Goal: Task Accomplishment & Management: Manage account settings

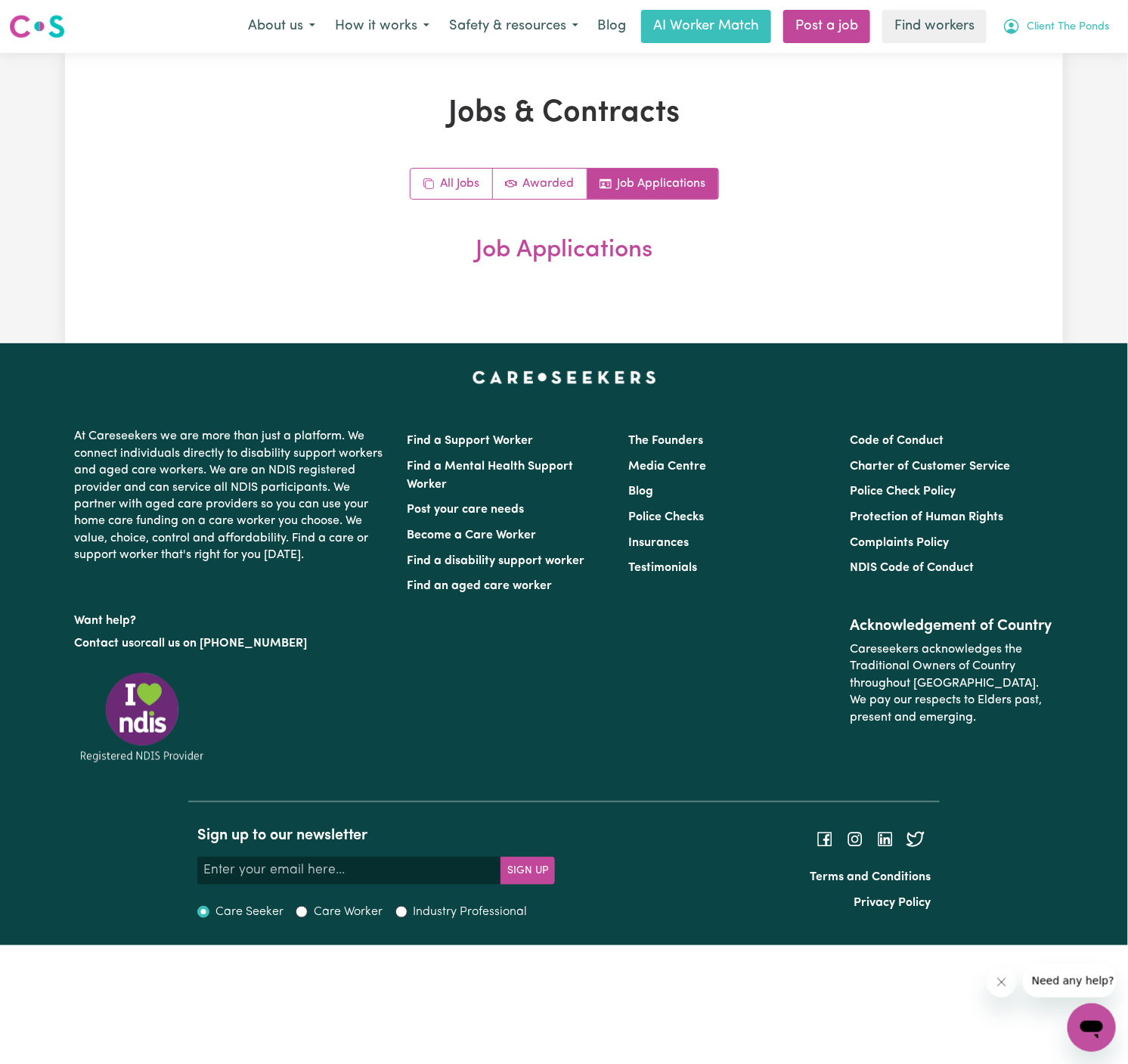
click at [1081, 24] on span "Client The Ponds" at bounding box center [1068, 27] width 82 height 17
click at [1079, 53] on link "My Dashboard" at bounding box center [1059, 59] width 119 height 29
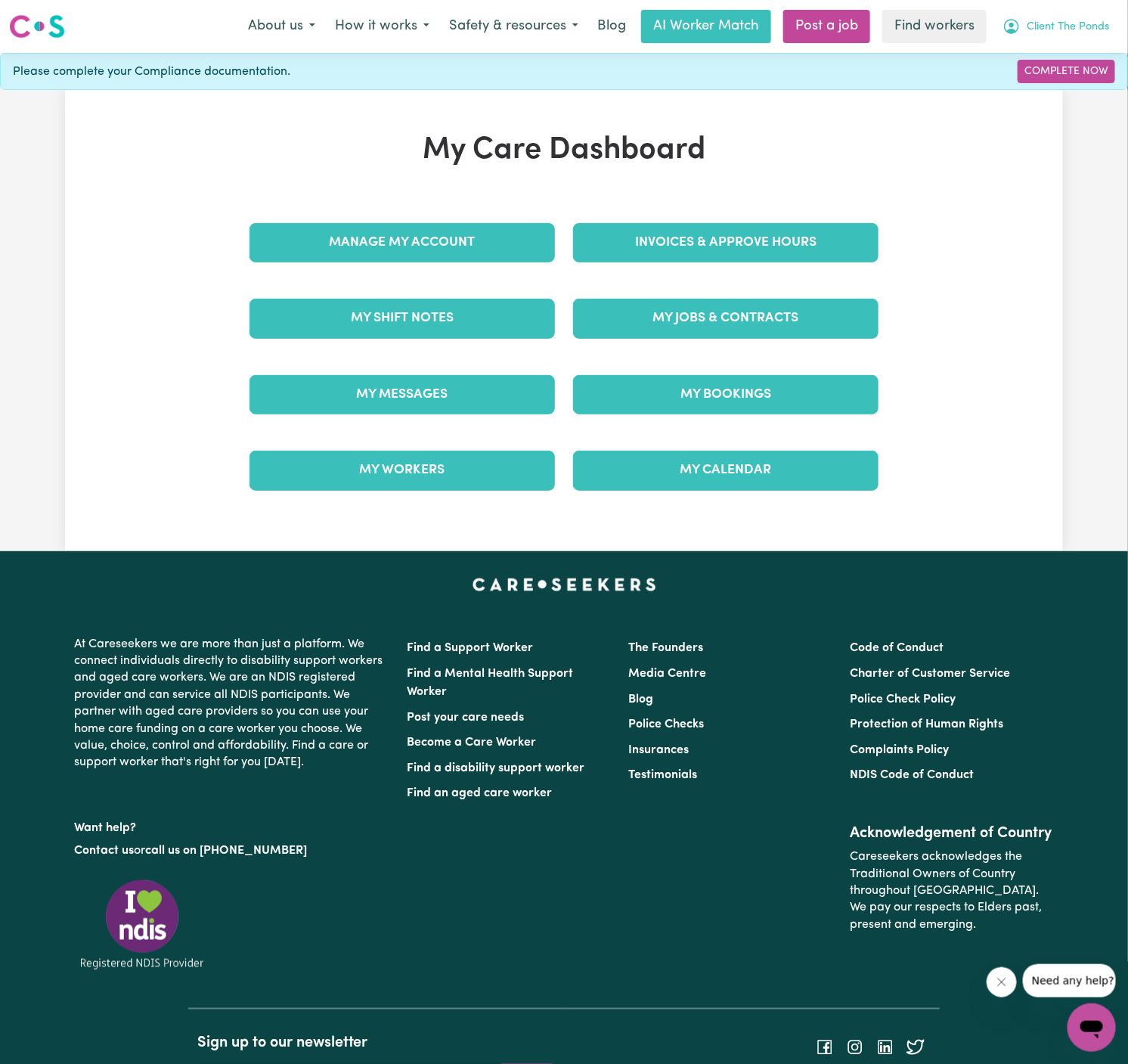
click at [1089, 27] on span "Client The Ponds" at bounding box center [1068, 27] width 82 height 17
click at [1089, 83] on link "Logout" at bounding box center [1059, 87] width 119 height 29
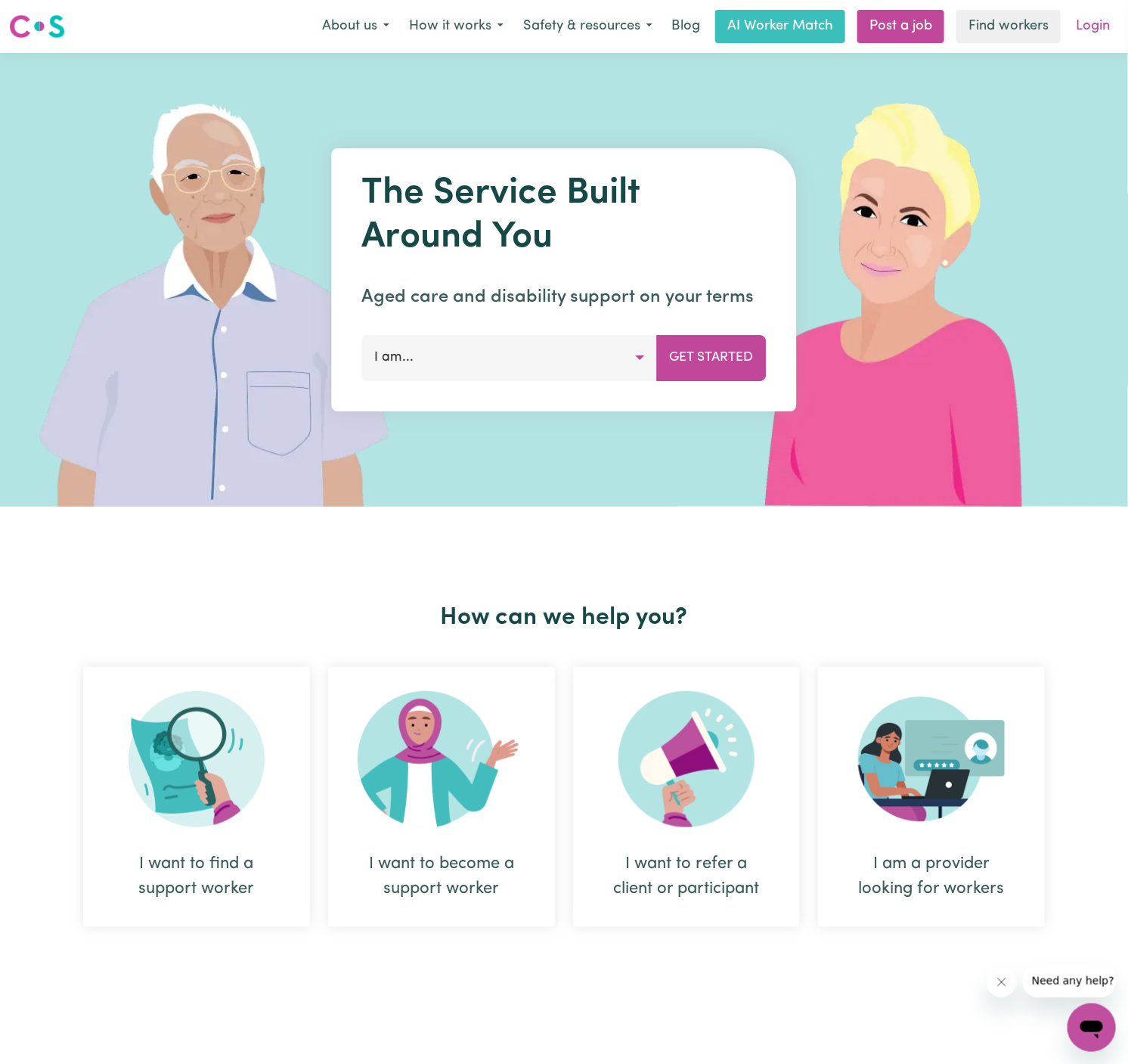
click at [1099, 24] on link "Login" at bounding box center [1093, 27] width 52 height 34
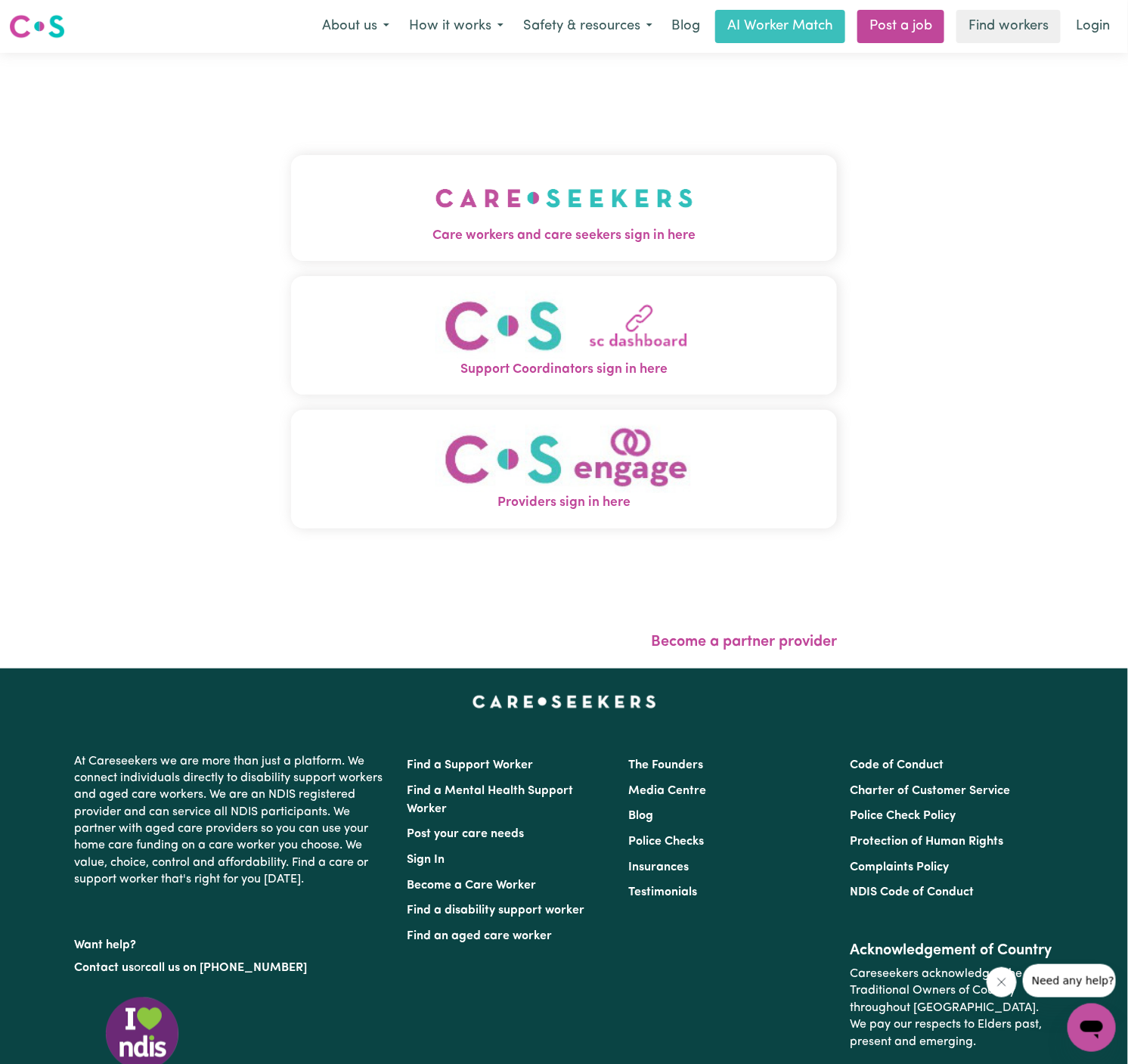
click at [538, 222] on img "Care workers and care seekers sign in here" at bounding box center [564, 198] width 258 height 56
click at [538, 222] on div "Care workers and care seekers sign in here Support Coordinators sign in here Pr…" at bounding box center [564, 361] width 564 height 616
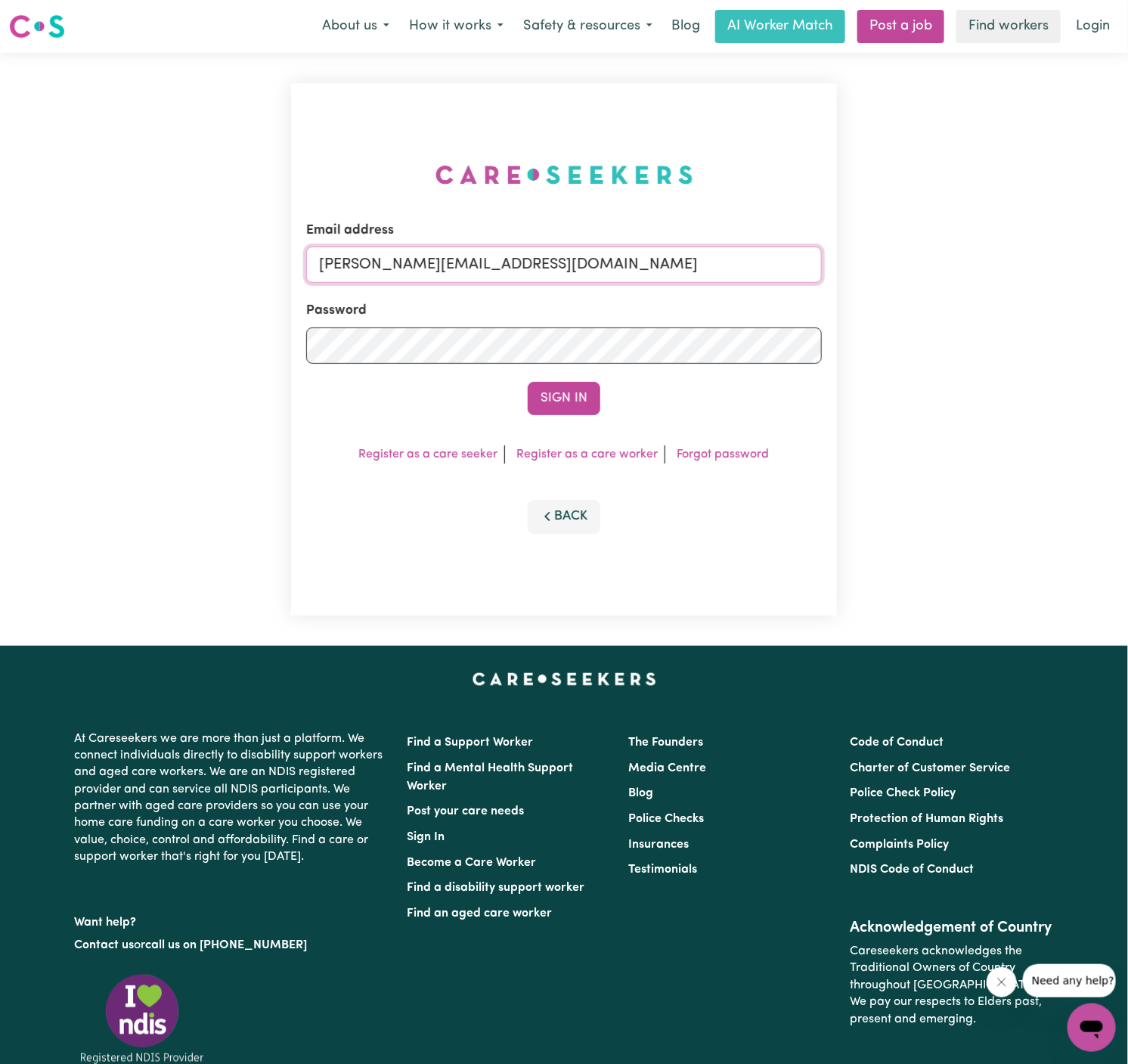
click at [567, 277] on input "dyan@careseekers.com.au" at bounding box center [564, 265] width 516 height 37
drag, startPoint x: 398, startPoint y: 267, endPoint x: 1087, endPoint y: 269, distance: 689.0
click at [1087, 269] on div "Email address superuser~GiuseppinaNataleYACAH@careseekers.com.au Password Sign …" at bounding box center [564, 349] width 1128 height 593
click at [528, 382] on button "Sign In" at bounding box center [564, 399] width 73 height 34
type input "superuser~BruceTWC@careseekers.com.au"
